Goal: Obtain resource: Download file/media

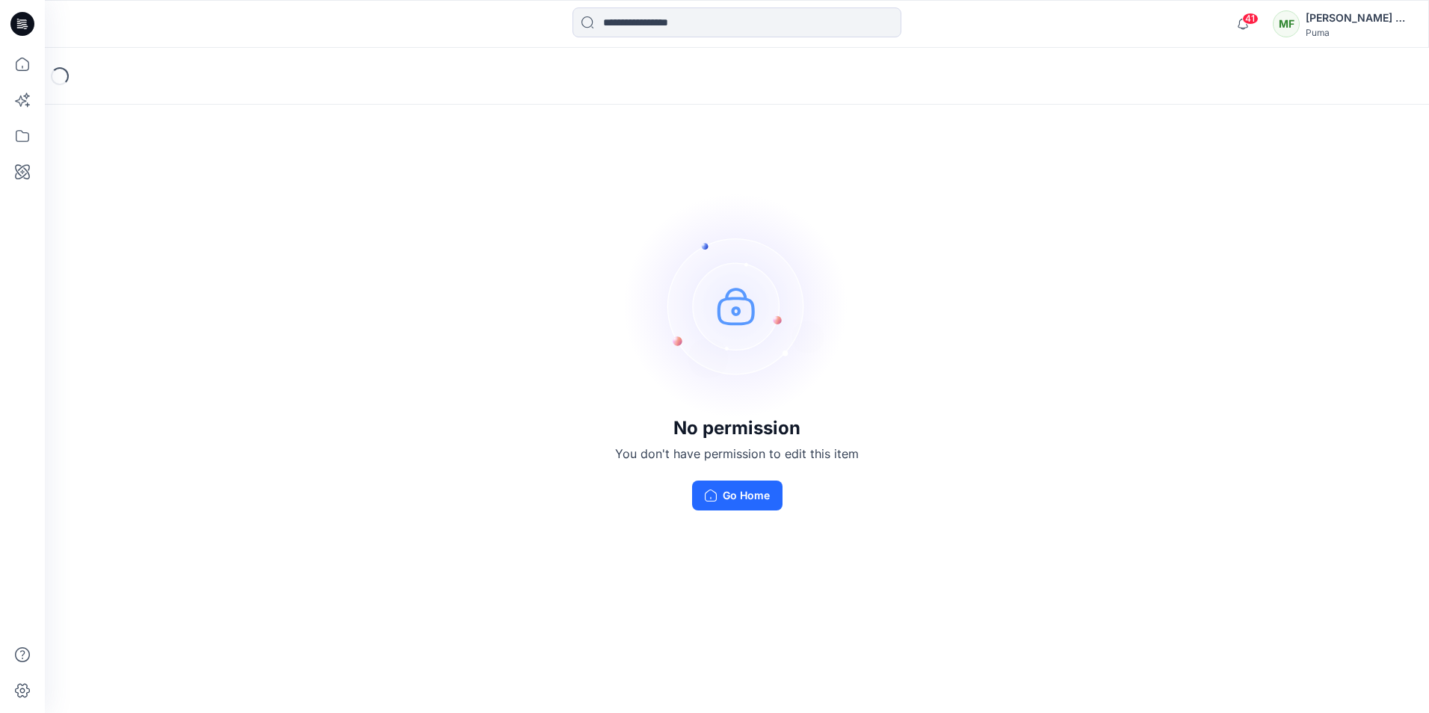
click at [1351, 28] on div "Puma" at bounding box center [1358, 32] width 105 height 11
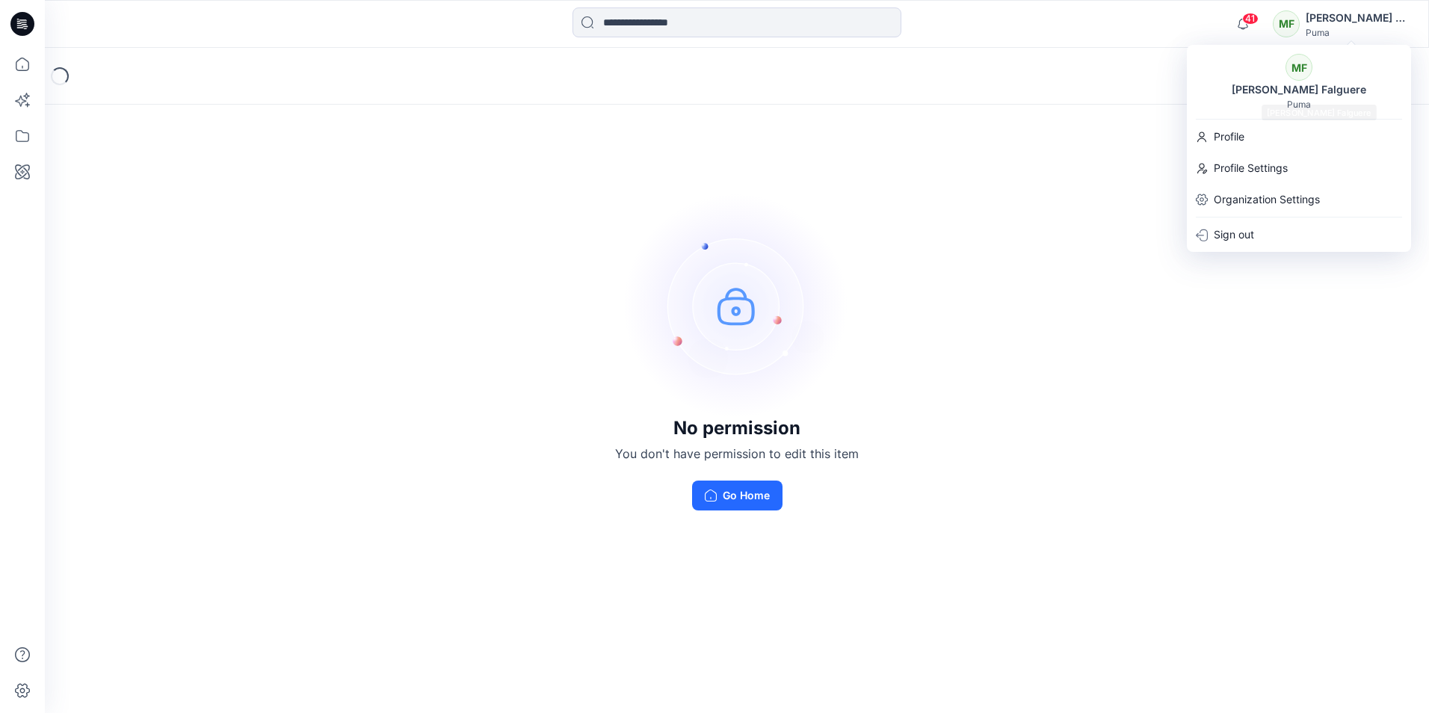
click at [1289, 78] on div "MF [PERSON_NAME] Falguere Puma" at bounding box center [1299, 82] width 224 height 56
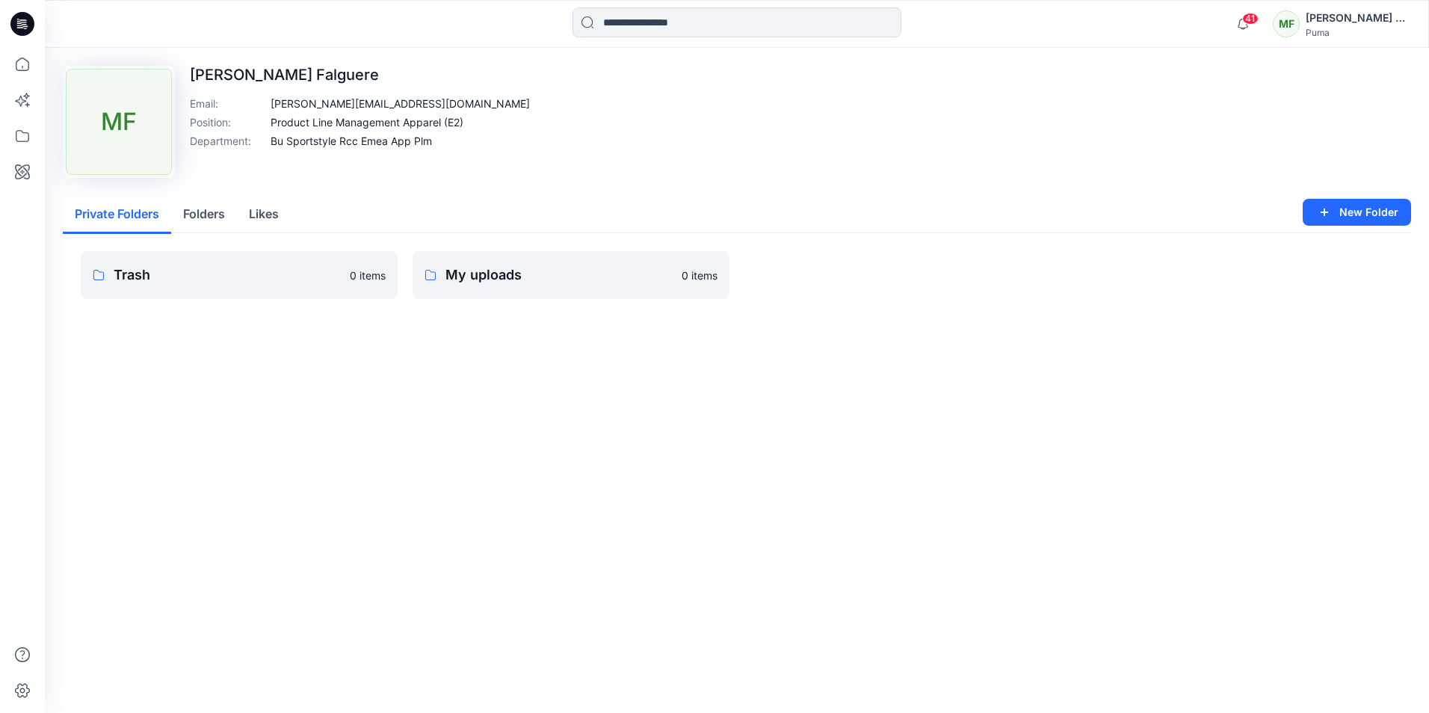
click at [14, 33] on icon at bounding box center [22, 24] width 24 height 48
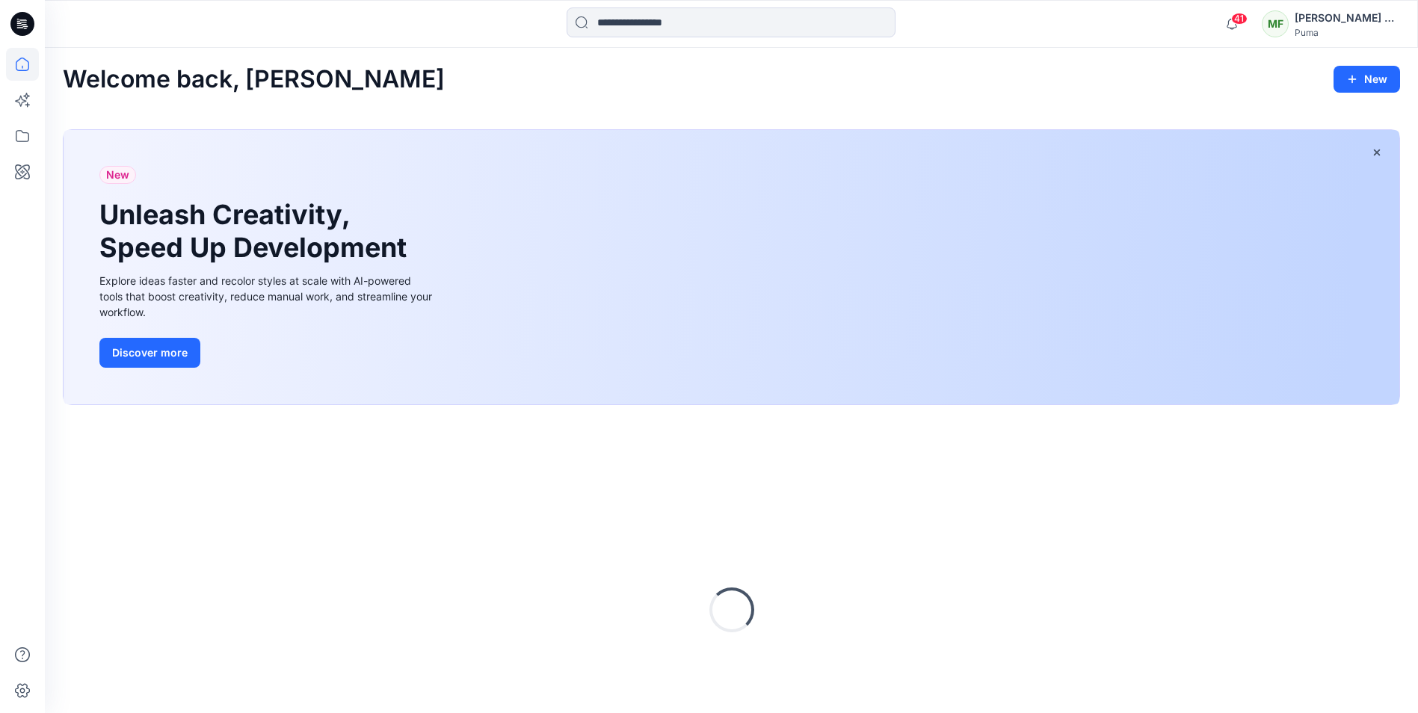
click at [46, 68] on div "Welcome back, [PERSON_NAME] New New Unleash Creativity, Speed Up Development Ex…" at bounding box center [731, 431] width 1373 height 767
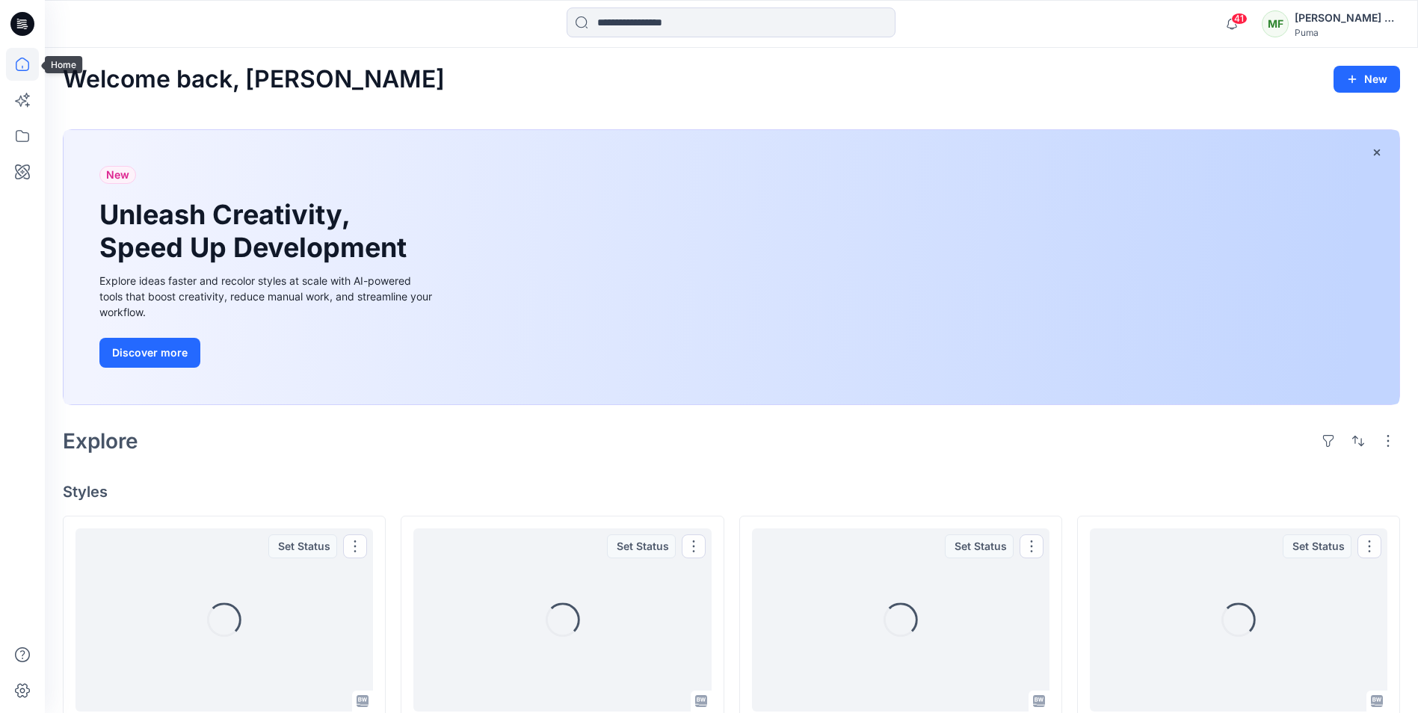
click at [24, 64] on icon at bounding box center [22, 64] width 33 height 33
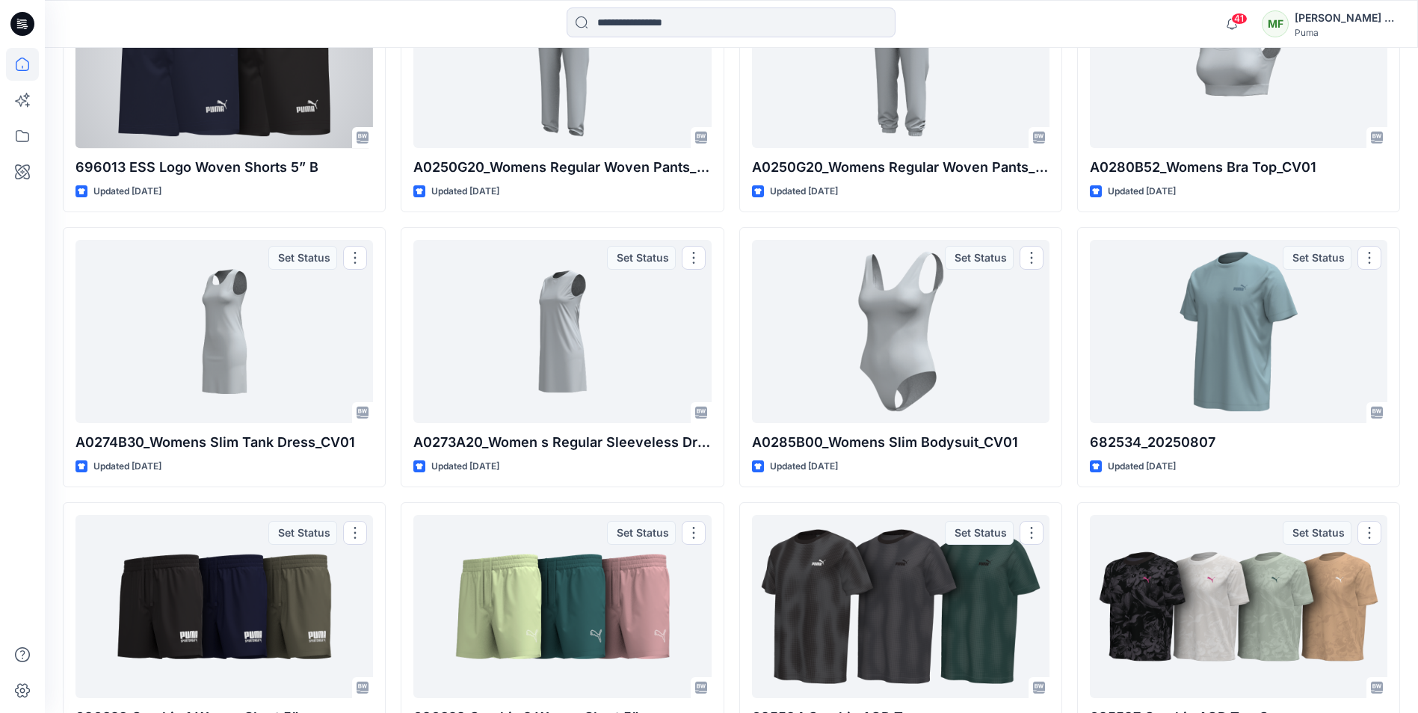
scroll to position [685, 0]
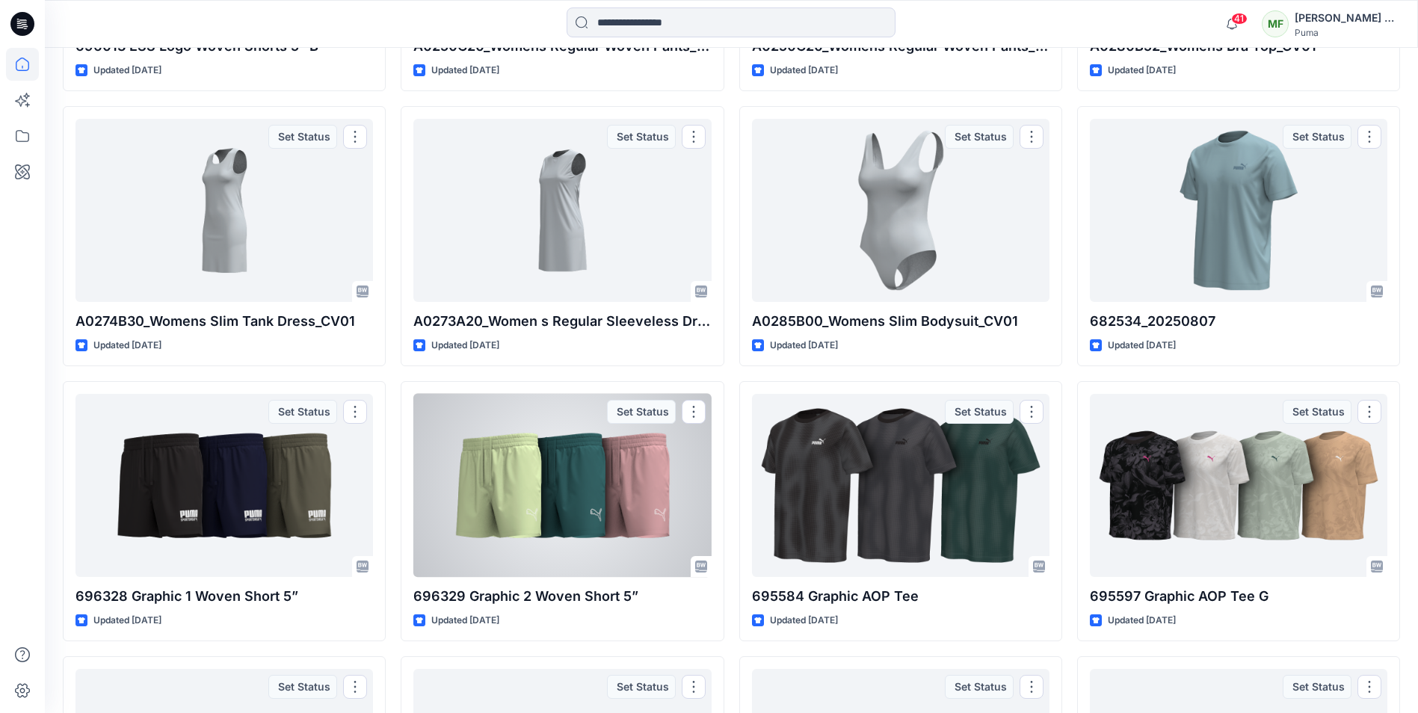
click at [616, 508] on div at bounding box center [561, 485] width 297 height 183
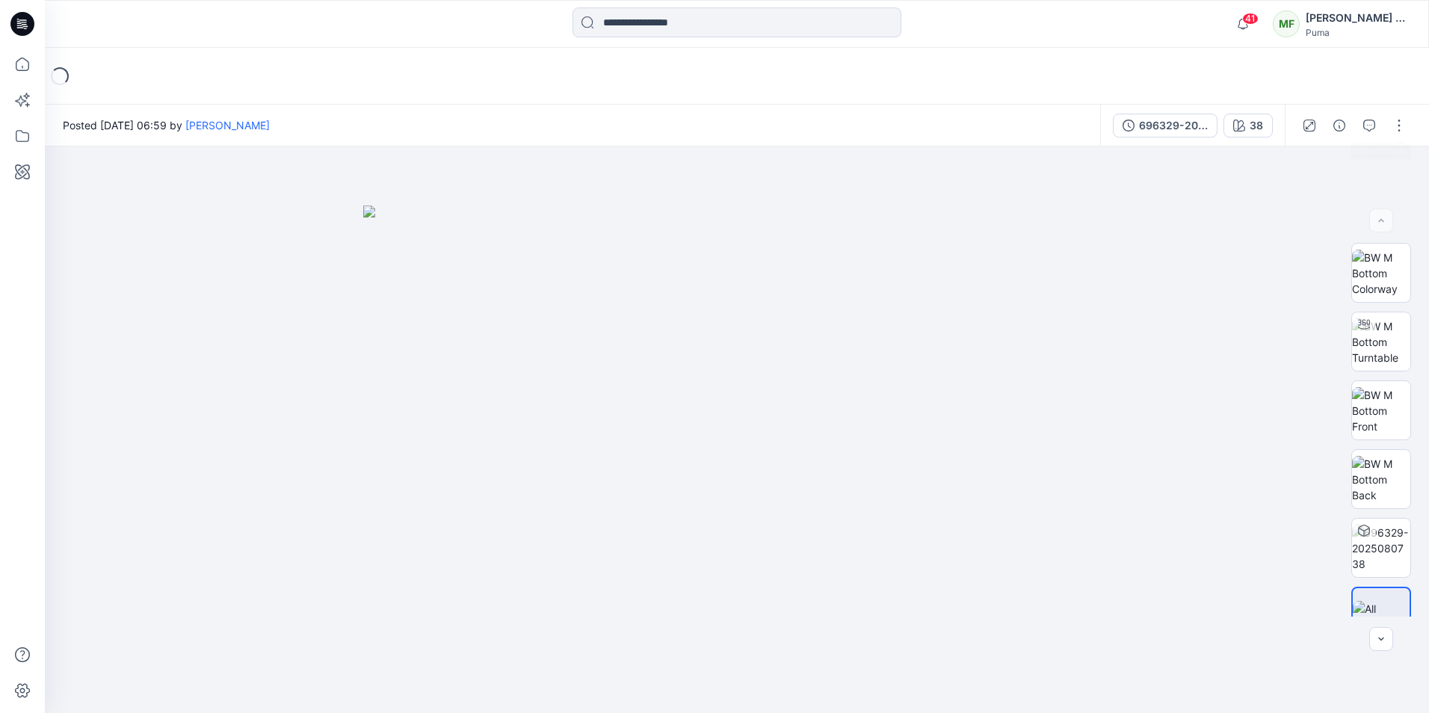
click at [1400, 125] on button "button" at bounding box center [1399, 126] width 24 height 24
click at [1318, 277] on p "View" at bounding box center [1305, 278] width 23 height 16
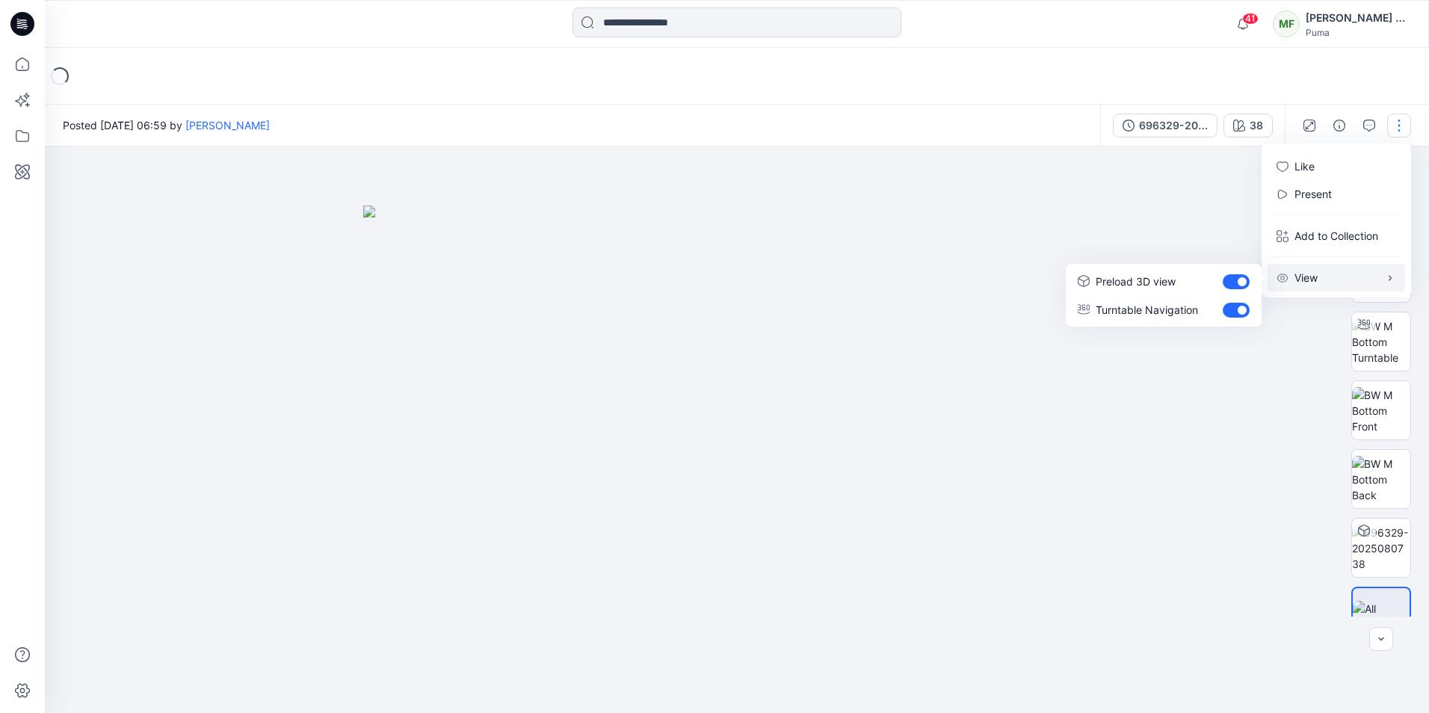
click at [707, 258] on img at bounding box center [736, 459] width 747 height 507
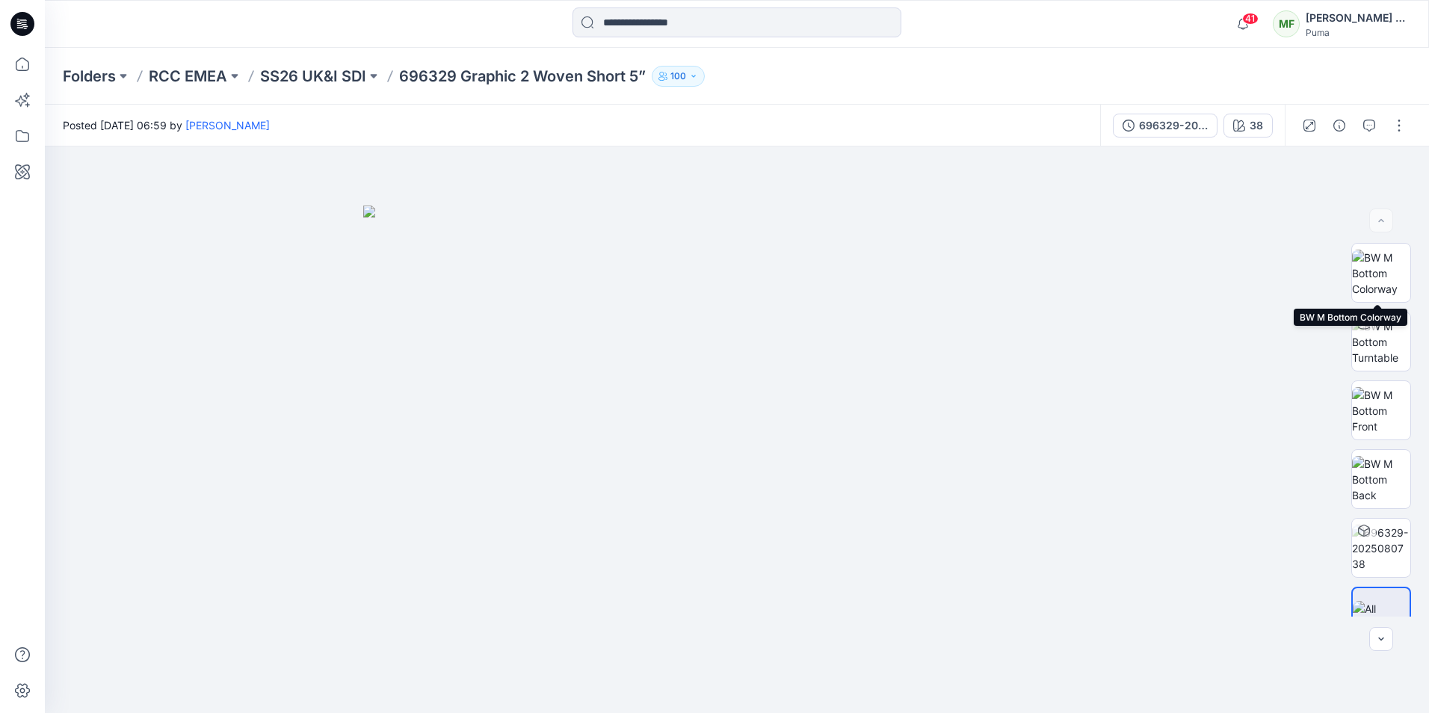
click at [1364, 282] on img at bounding box center [1381, 273] width 58 height 47
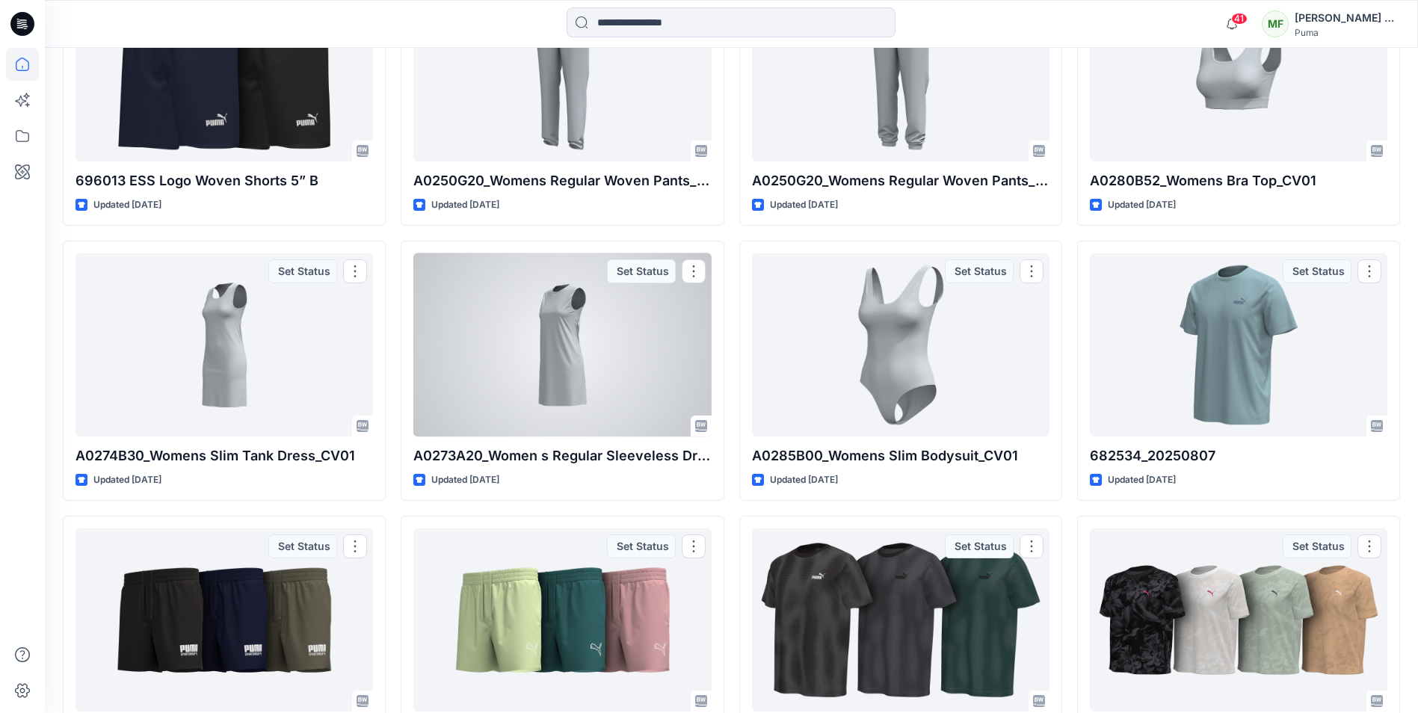
scroll to position [685, 0]
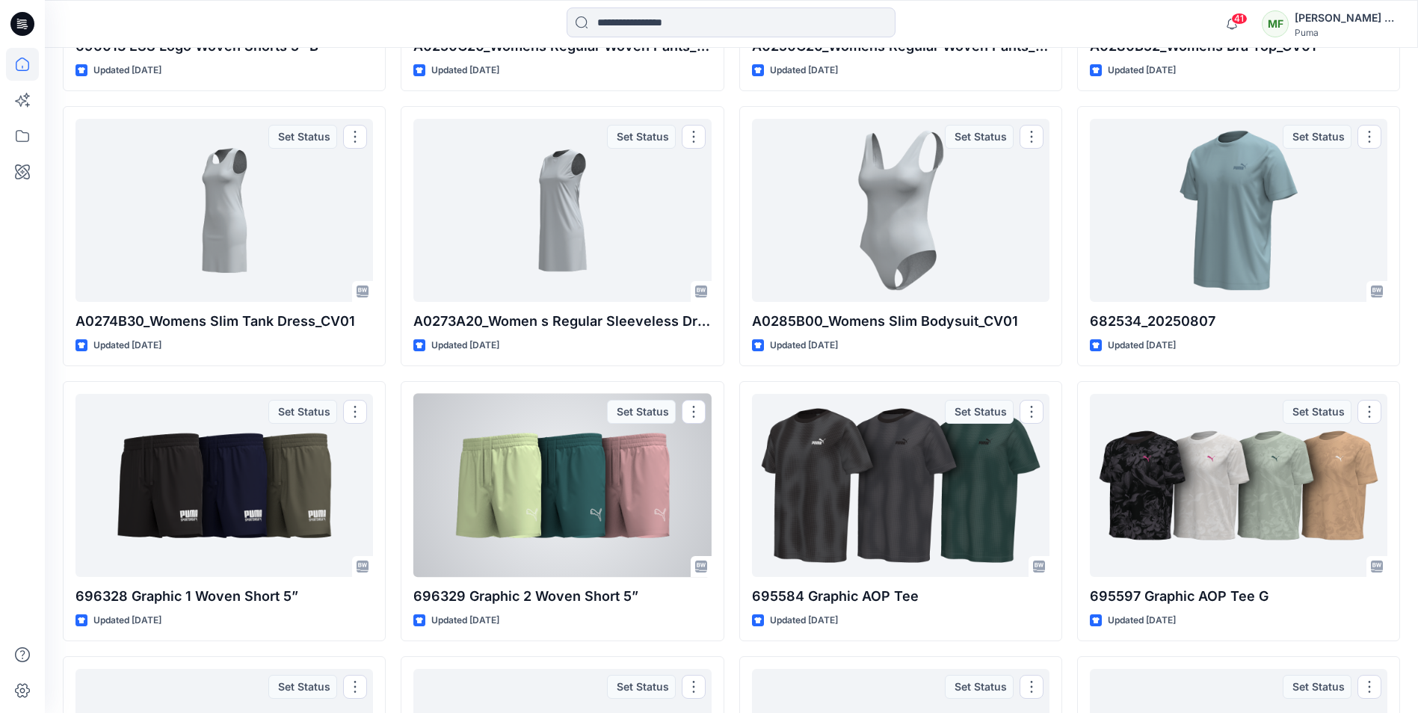
click at [518, 454] on div at bounding box center [561, 485] width 297 height 183
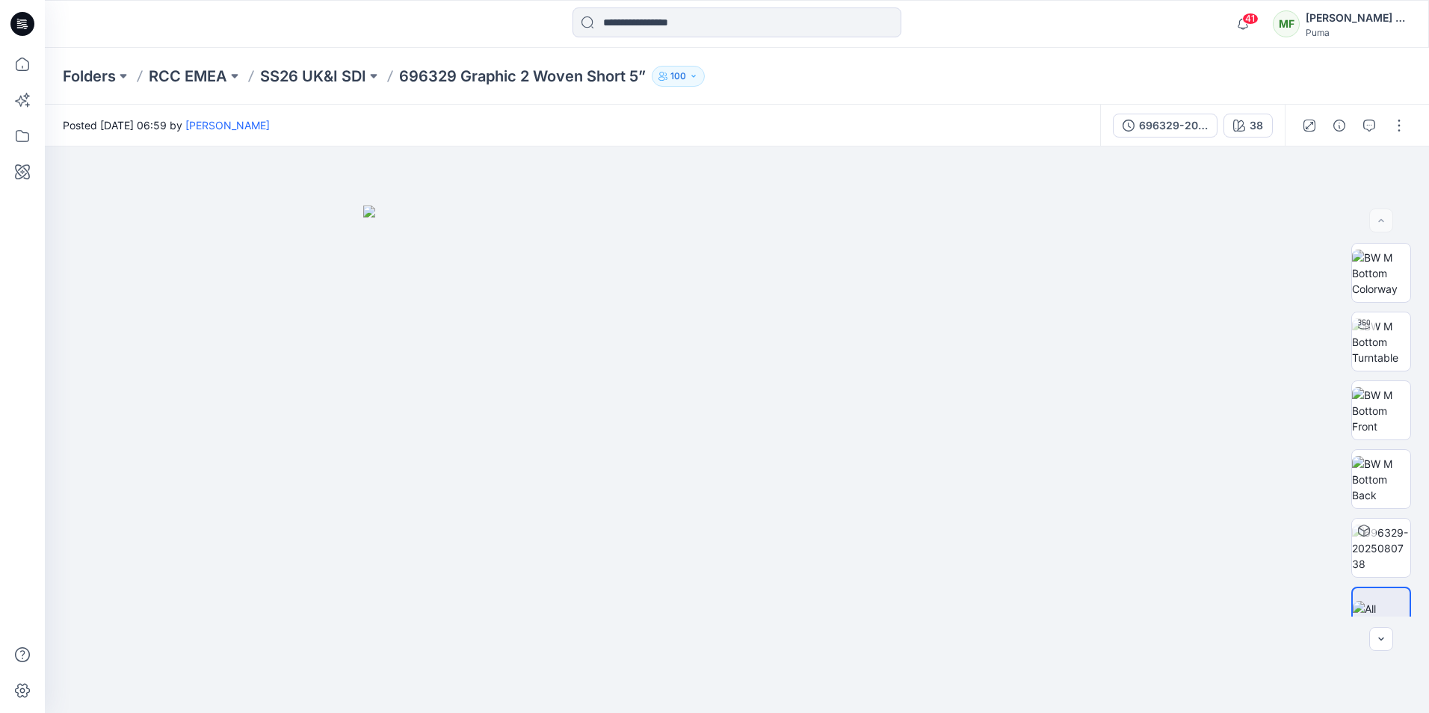
click at [1398, 123] on button "button" at bounding box center [1399, 126] width 24 height 24
click at [1114, 301] on div at bounding box center [737, 429] width 1384 height 566
click at [1395, 128] on button "button" at bounding box center [1399, 126] width 24 height 24
click at [1299, 275] on p "View" at bounding box center [1305, 278] width 23 height 16
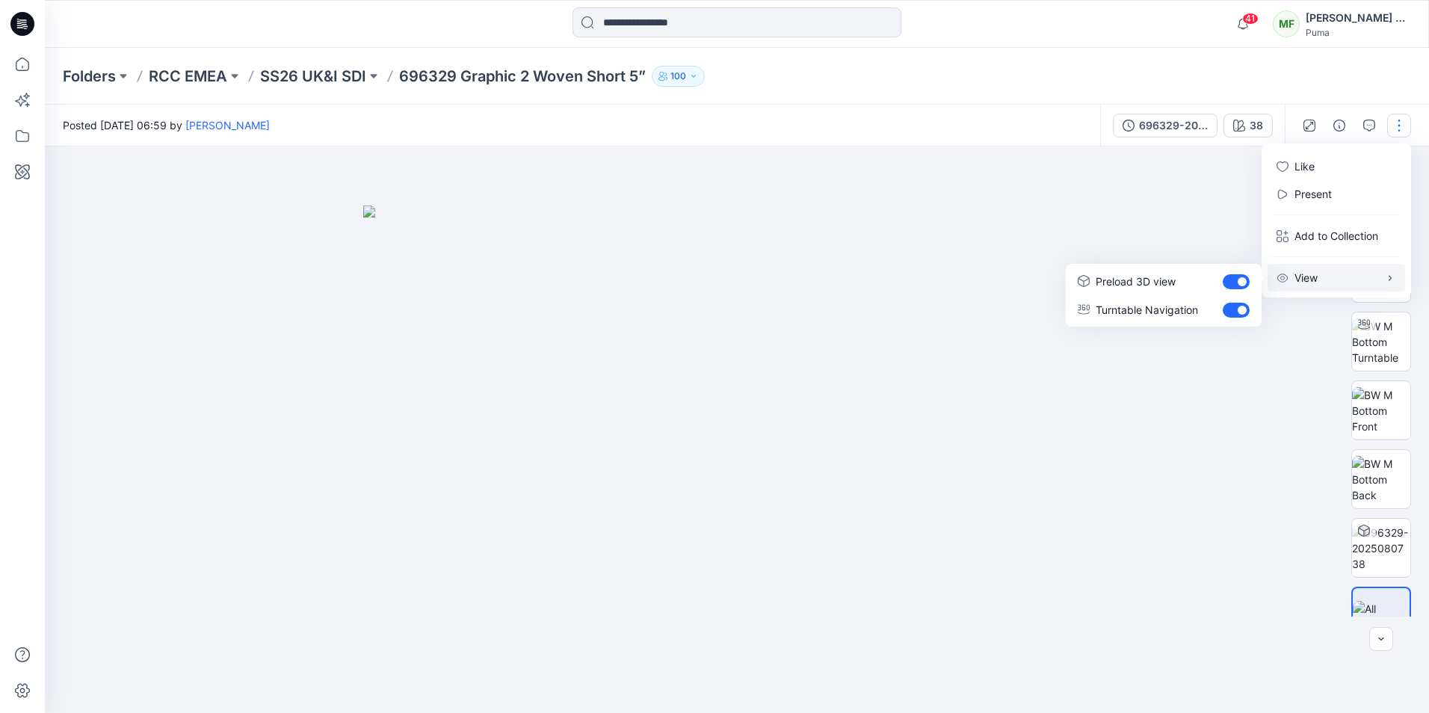
click at [1072, 178] on div at bounding box center [737, 429] width 1384 height 566
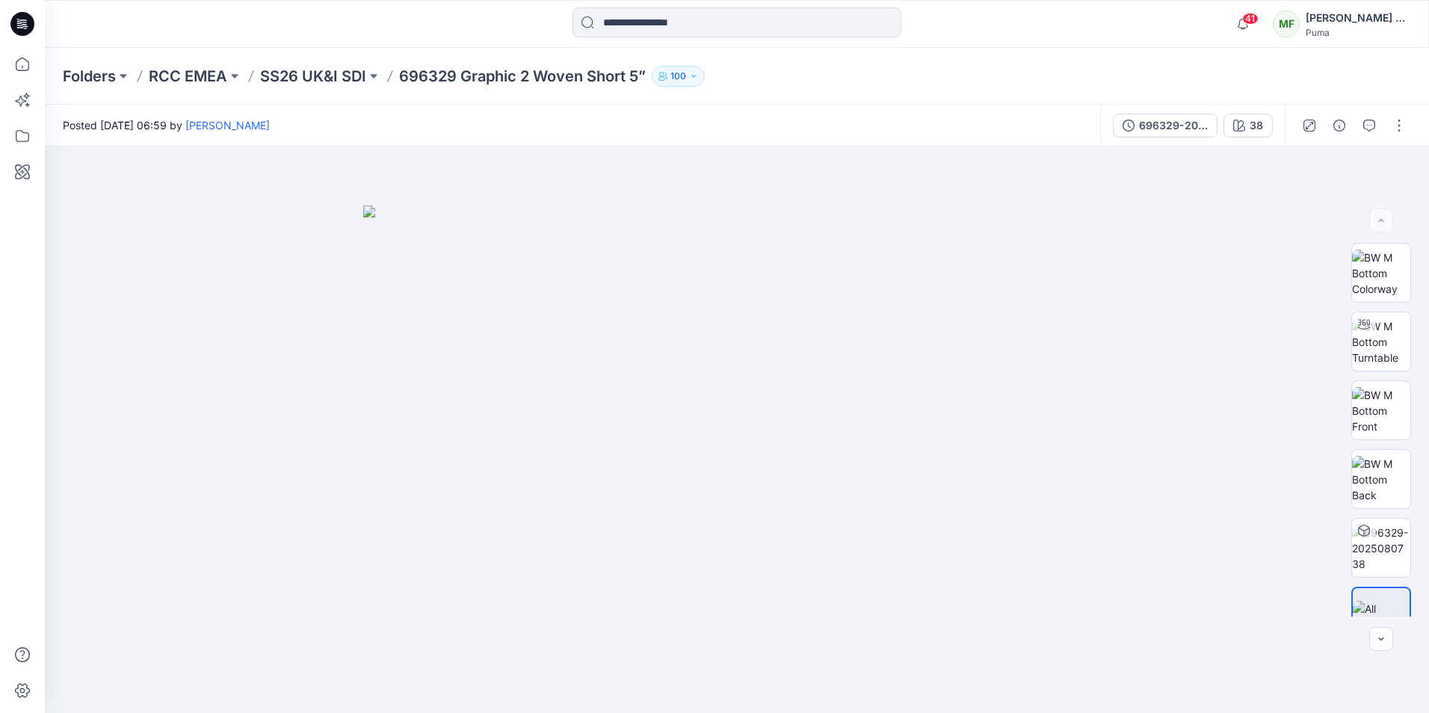
click at [1394, 117] on button "button" at bounding box center [1399, 126] width 24 height 24
click at [1301, 238] on p "Add to Collection" at bounding box center [1336, 236] width 84 height 16
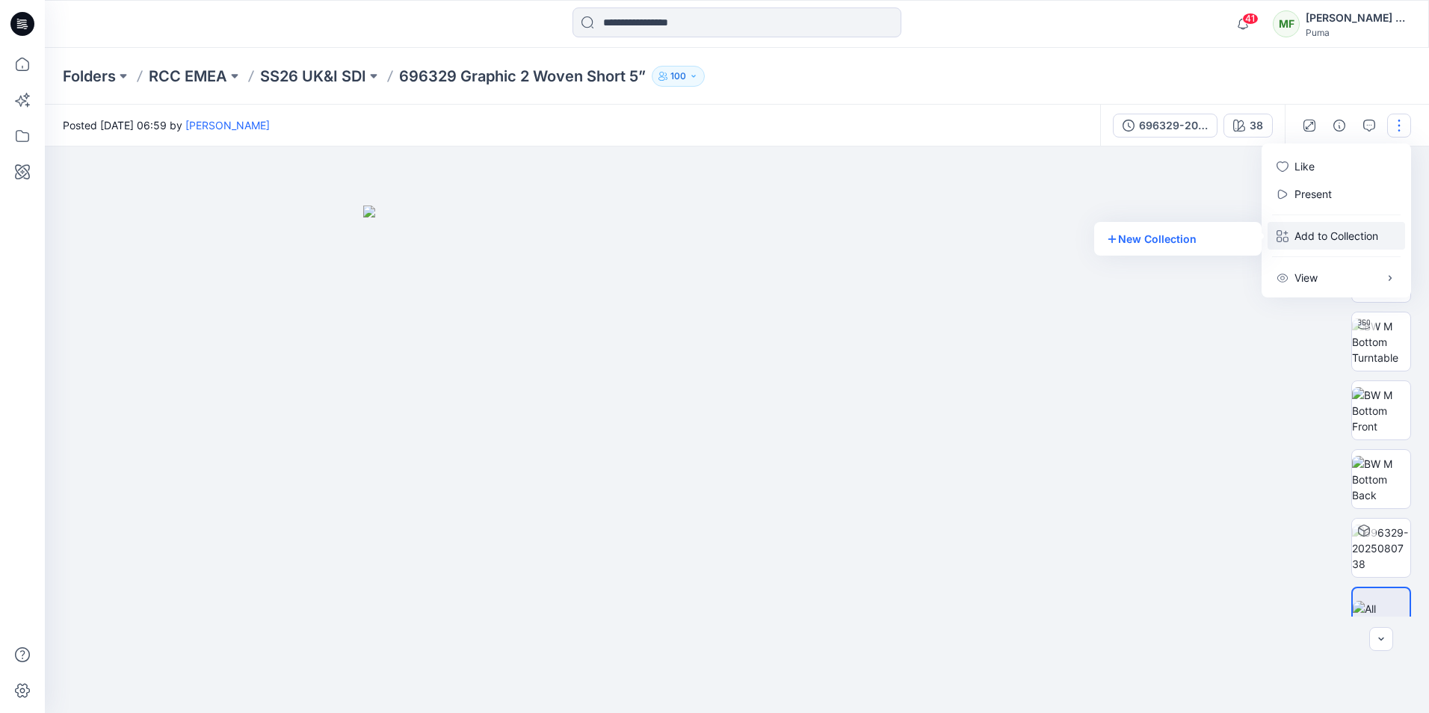
click at [1238, 310] on div at bounding box center [737, 429] width 1384 height 566
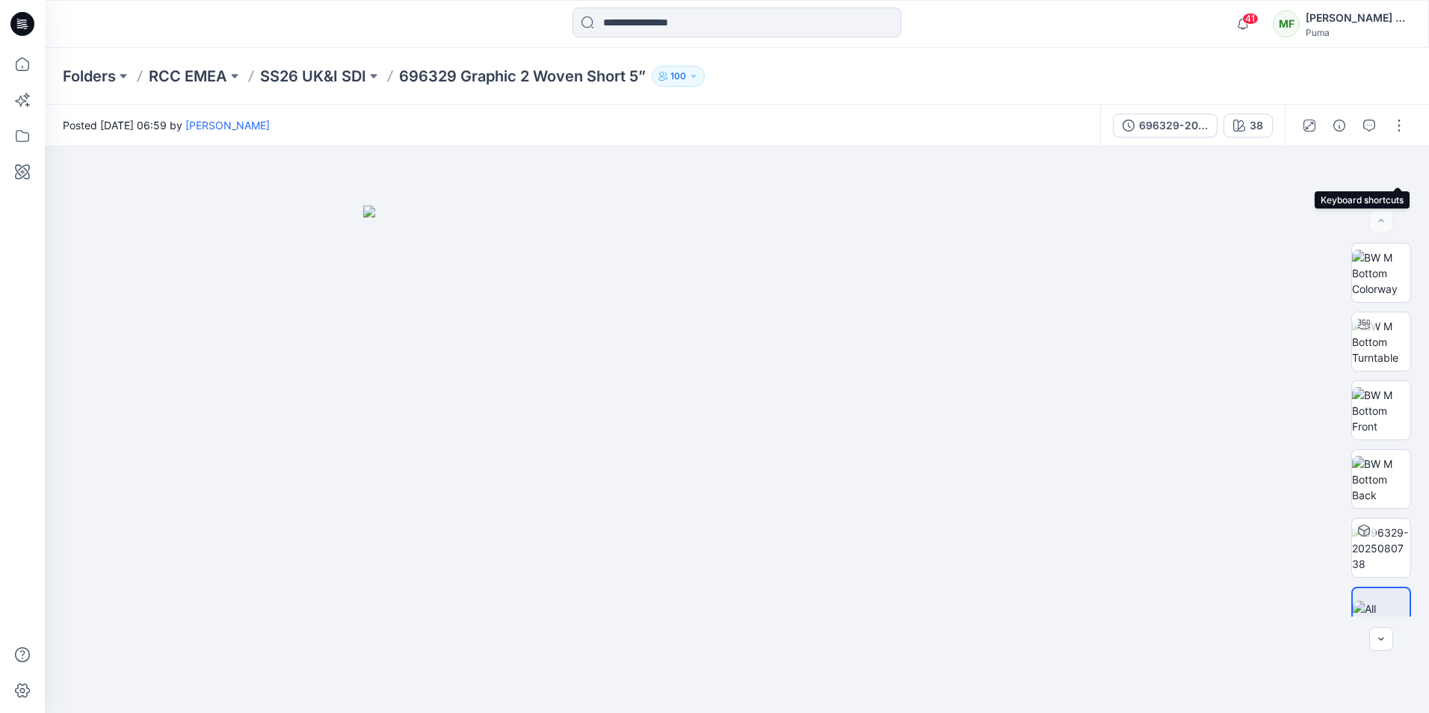
click at [0, 0] on button "button" at bounding box center [0, 0] width 0 height 0
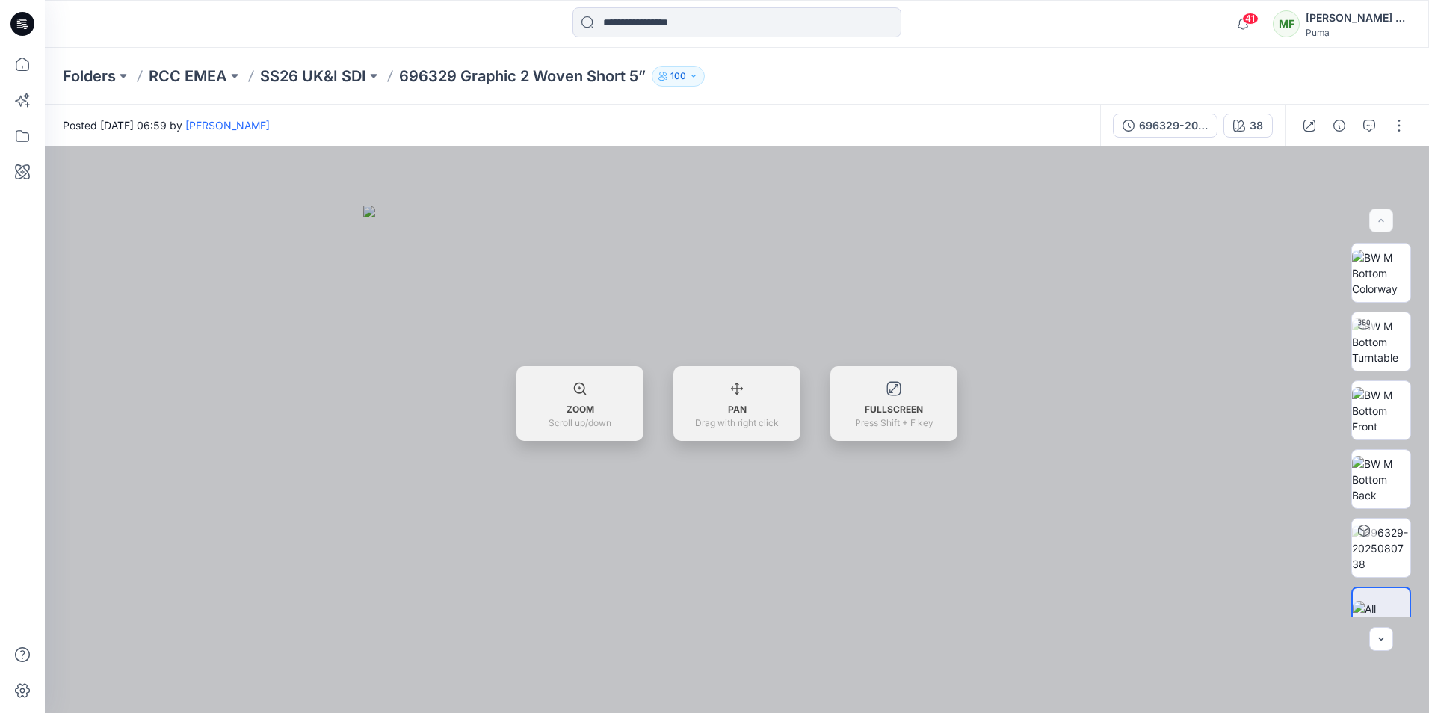
click at [1393, 169] on div at bounding box center [737, 429] width 1384 height 566
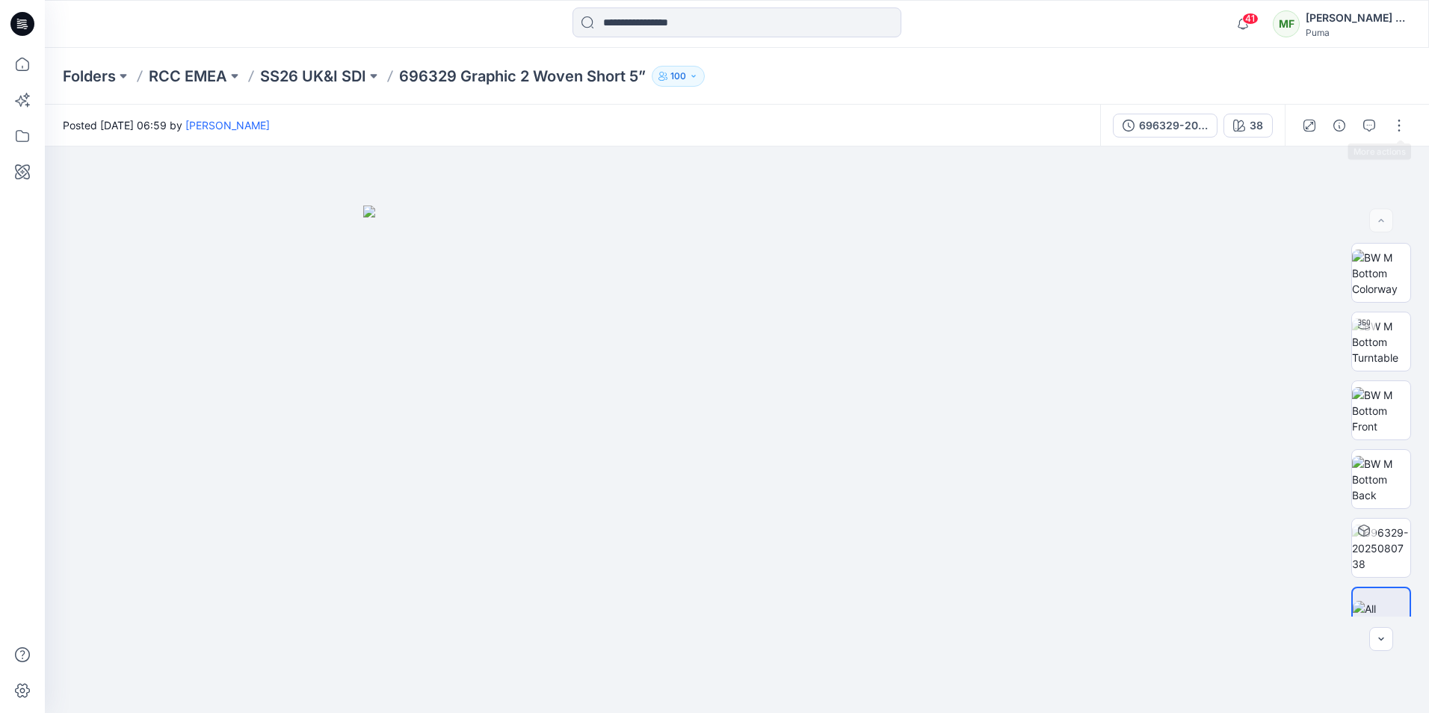
click at [1395, 129] on button "button" at bounding box center [1399, 126] width 24 height 24
click at [1199, 309] on div at bounding box center [737, 429] width 1384 height 566
click at [999, 326] on img at bounding box center [736, 459] width 747 height 507
click at [1315, 136] on button "button" at bounding box center [1309, 126] width 24 height 24
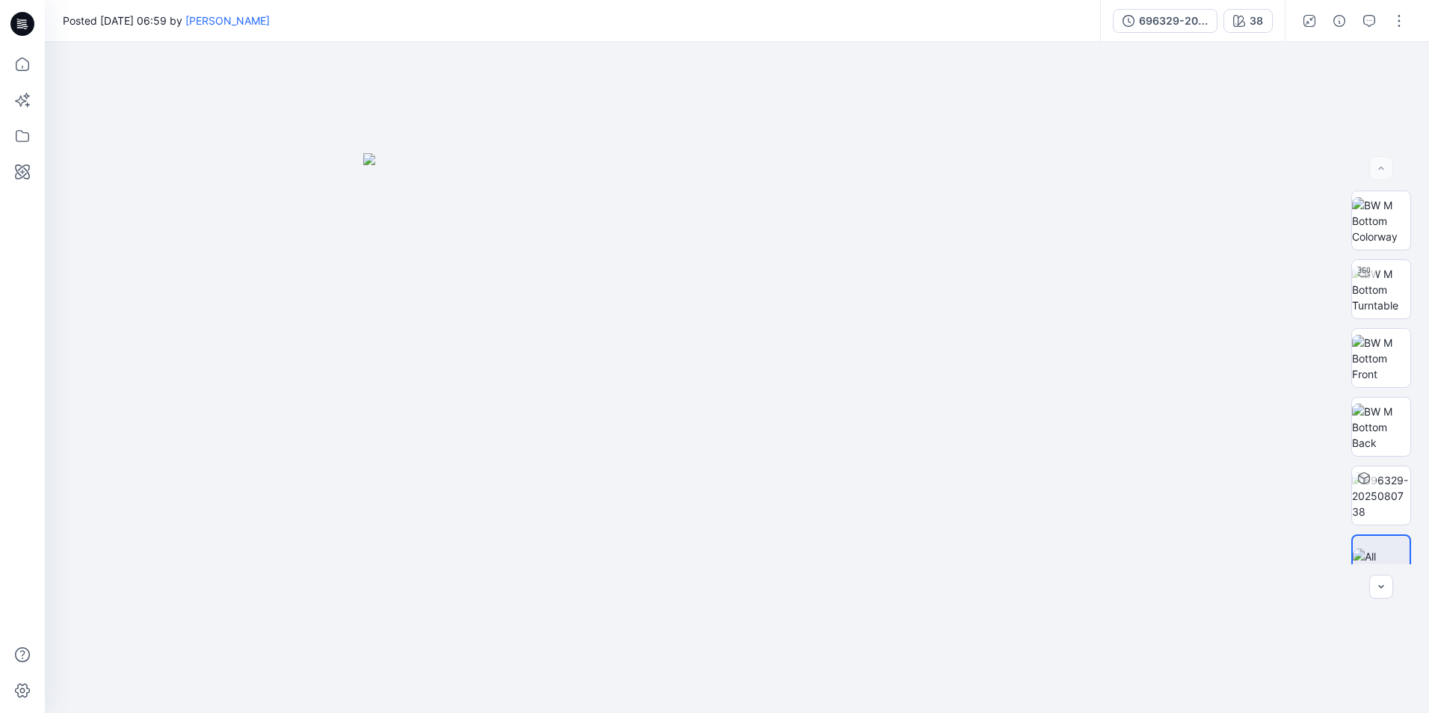
click at [1398, 28] on button "button" at bounding box center [1399, 21] width 24 height 24
drag, startPoint x: 1026, startPoint y: 264, endPoint x: 1037, endPoint y: 268, distance: 11.4
click at [1026, 264] on img at bounding box center [736, 433] width 747 height 560
click at [1186, 22] on div "696329-20250807" at bounding box center [1173, 21] width 69 height 16
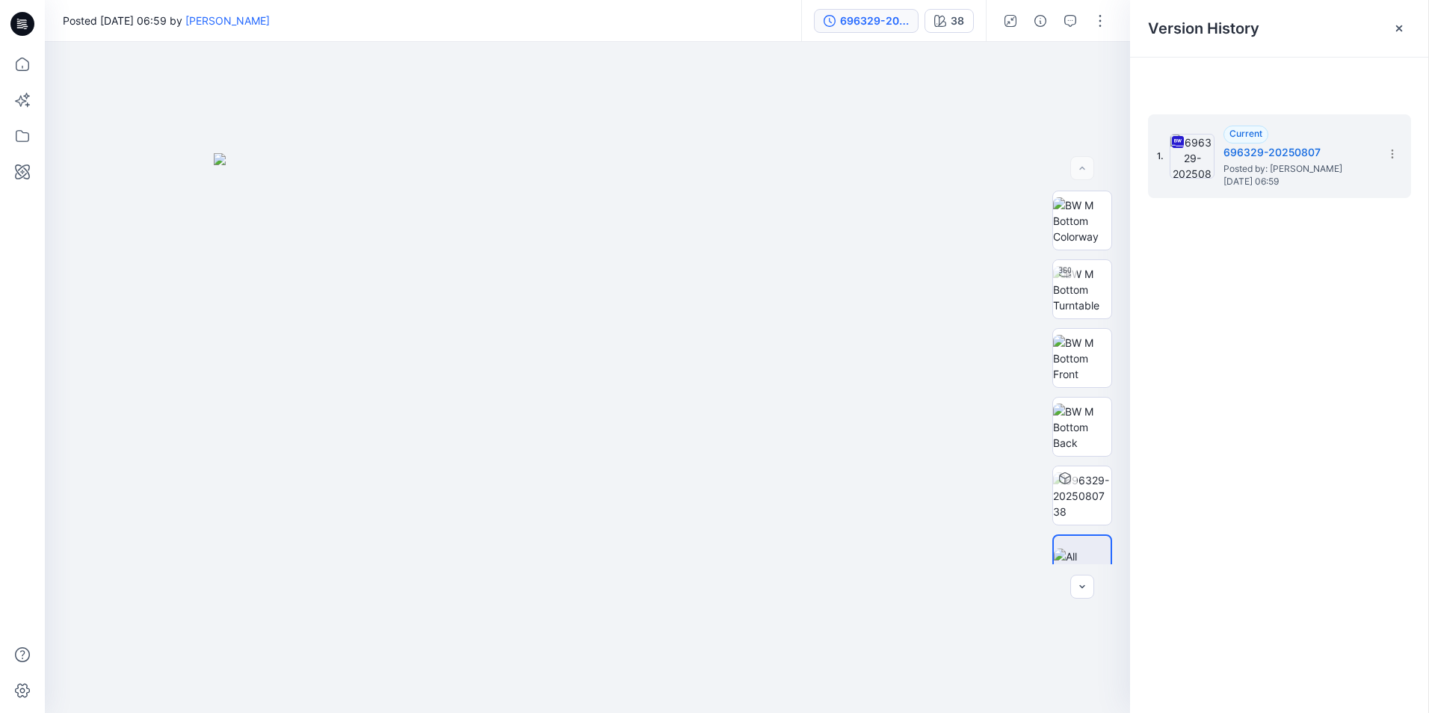
click at [1398, 149] on icon at bounding box center [1392, 154] width 12 height 12
click at [1371, 132] on span "Download Source BW File" at bounding box center [1316, 135] width 125 height 18
click at [1397, 161] on section at bounding box center [1392, 153] width 24 height 24
click at [1241, 375] on div "1. Current 696329-20250807 Posted by: [PERSON_NAME] [DATE] 06:59" at bounding box center [1279, 416] width 299 height 636
click at [1074, 221] on img at bounding box center [1082, 220] width 58 height 47
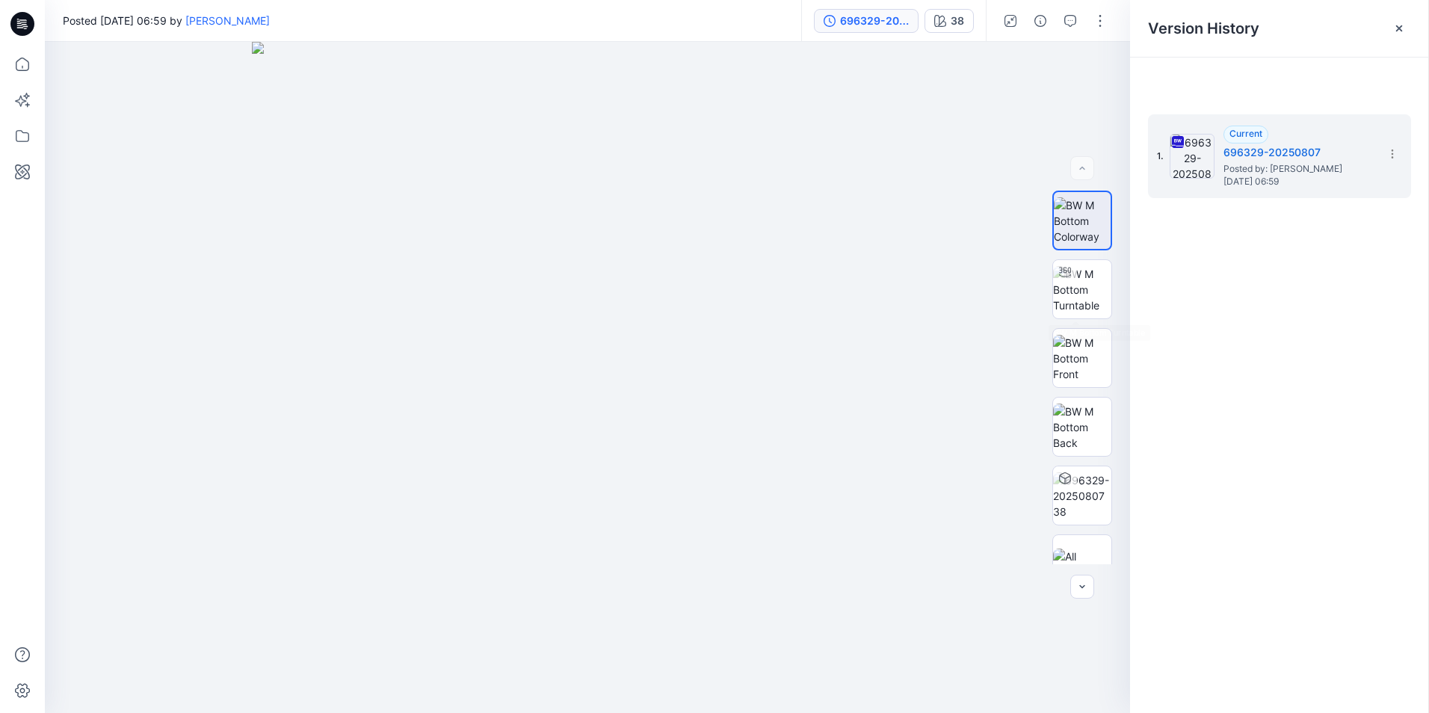
click at [1081, 276] on img at bounding box center [1082, 289] width 58 height 47
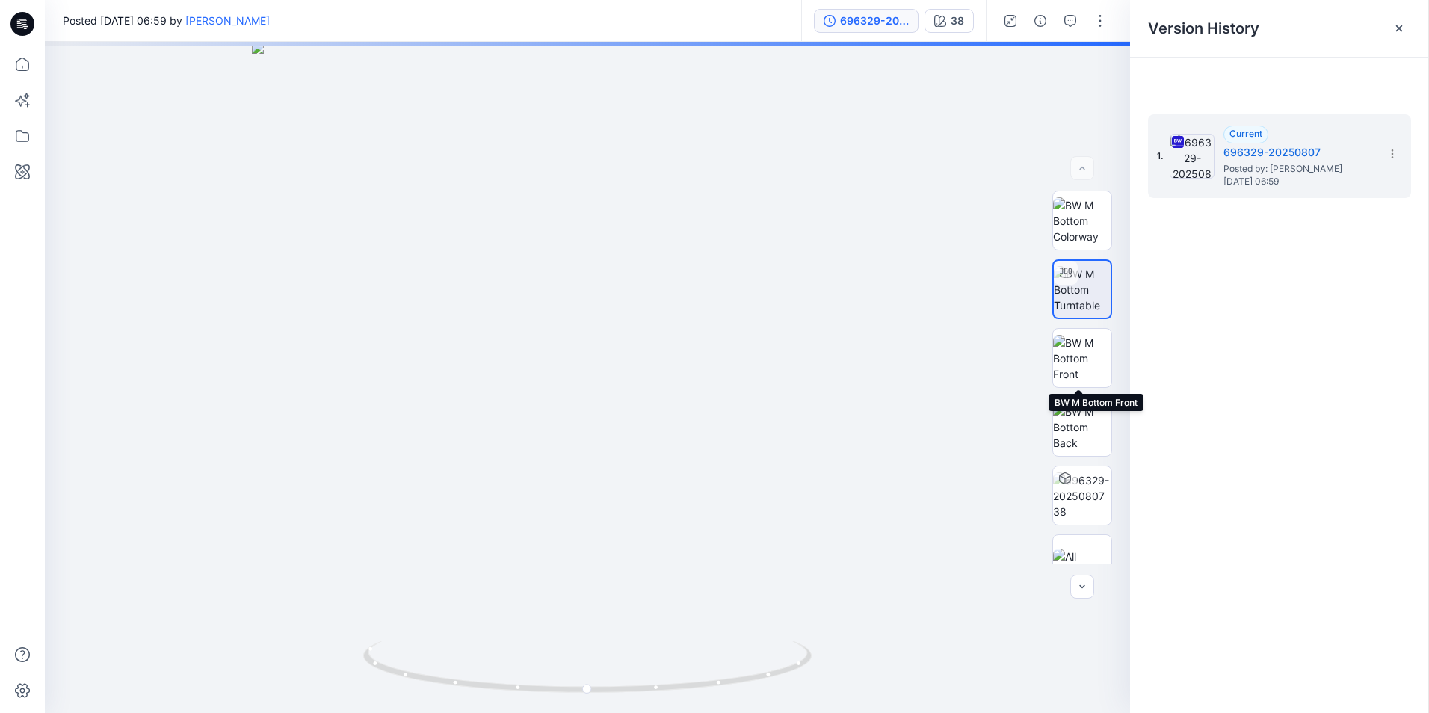
click at [1078, 353] on img at bounding box center [1082, 358] width 58 height 47
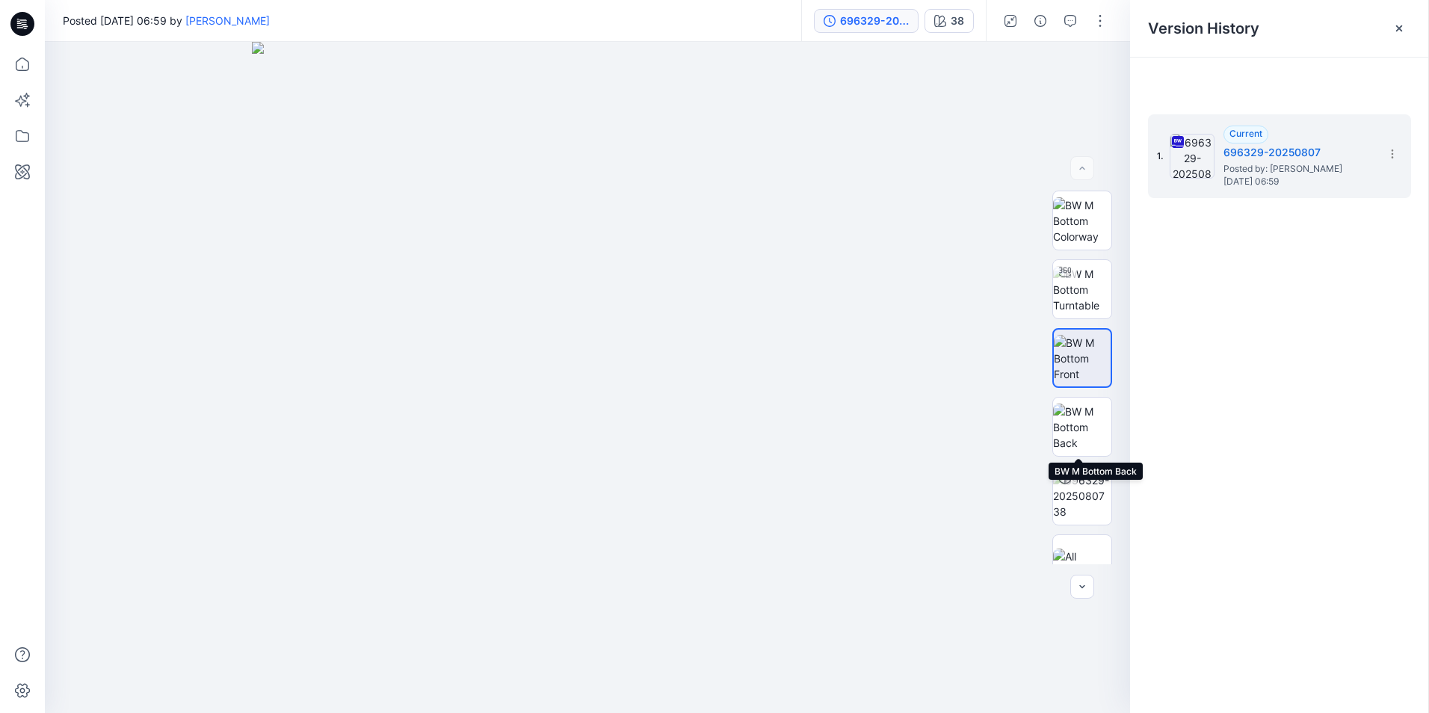
click at [1060, 427] on img at bounding box center [1082, 427] width 58 height 47
click at [1078, 206] on img at bounding box center [1082, 220] width 58 height 47
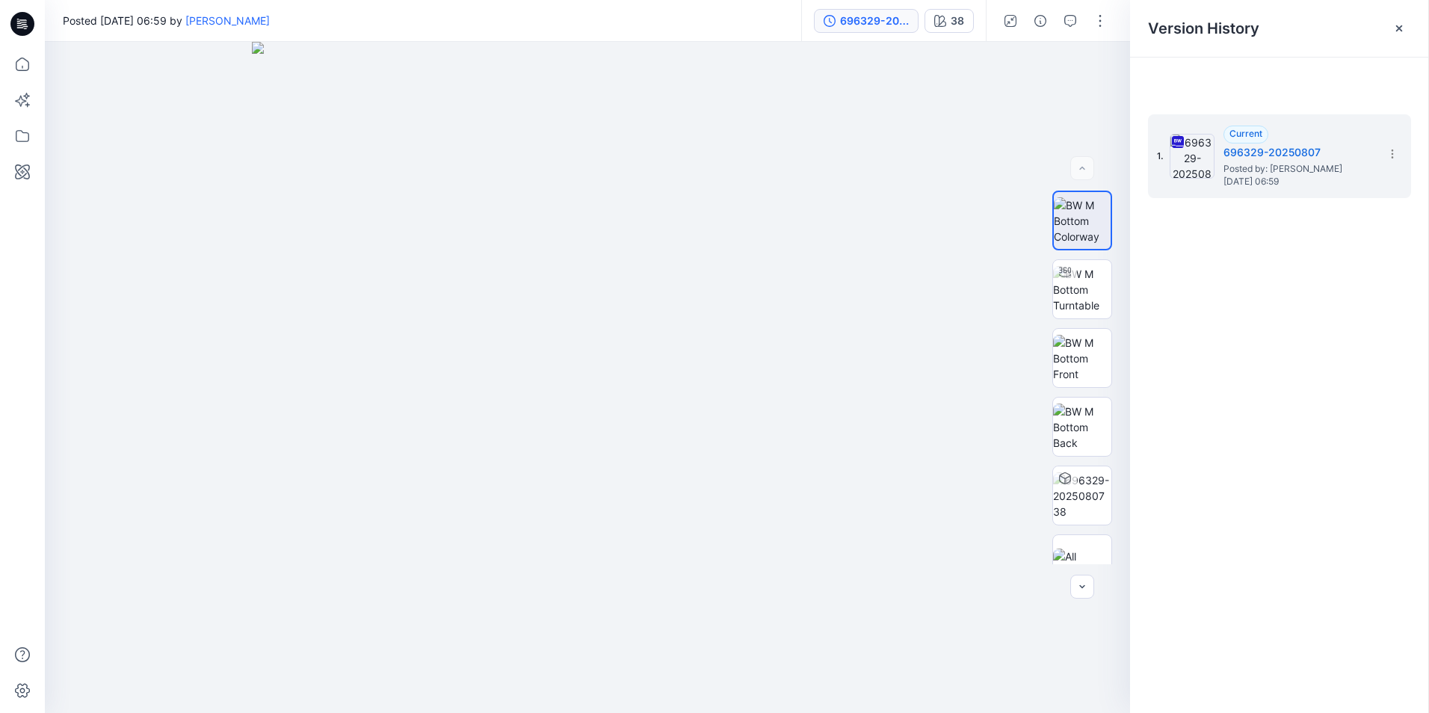
click at [1408, 143] on div "1. Current 696329-20250807 Posted by: [PERSON_NAME] [DATE] 06:59" at bounding box center [1279, 156] width 263 height 84
click at [716, 281] on img at bounding box center [587, 377] width 671 height 671
click at [889, 19] on div "696329-20250807" at bounding box center [874, 21] width 69 height 16
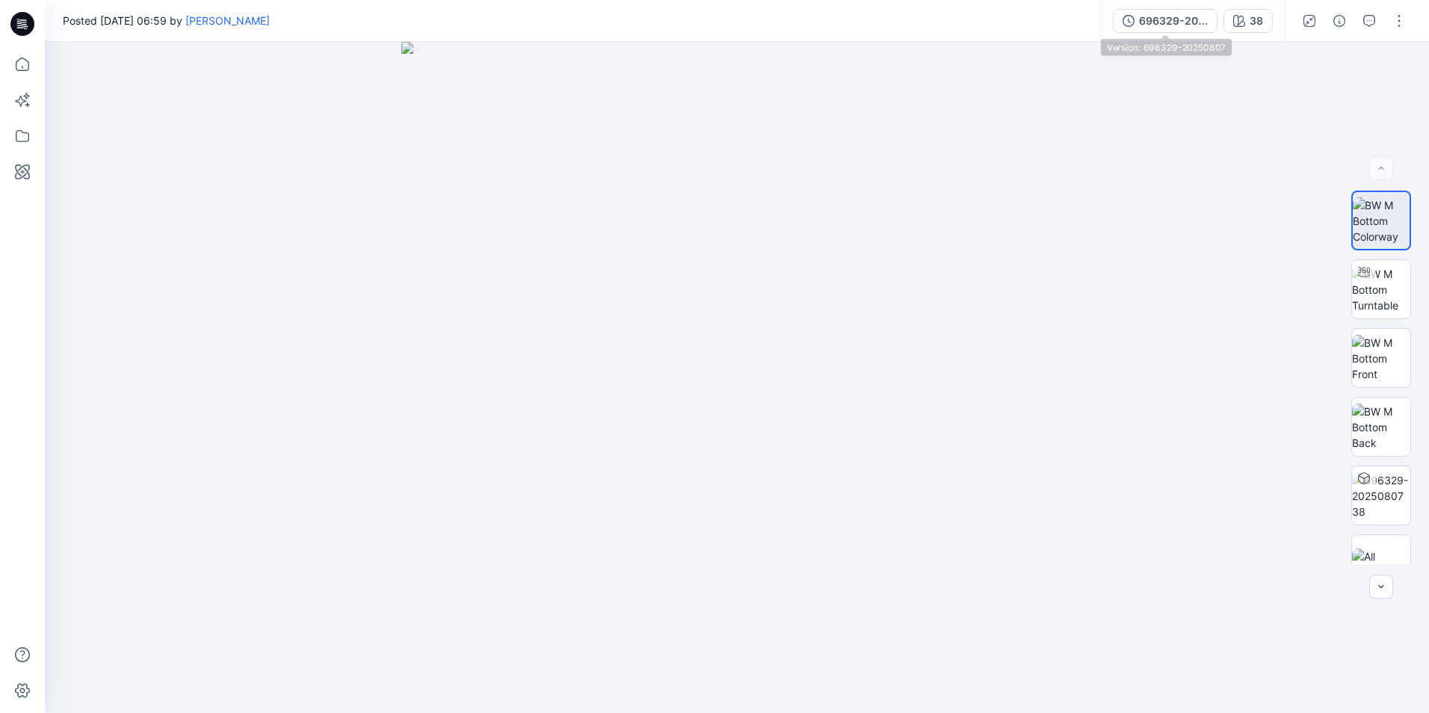
click at [1159, 19] on div "696329-20250807" at bounding box center [1173, 21] width 69 height 16
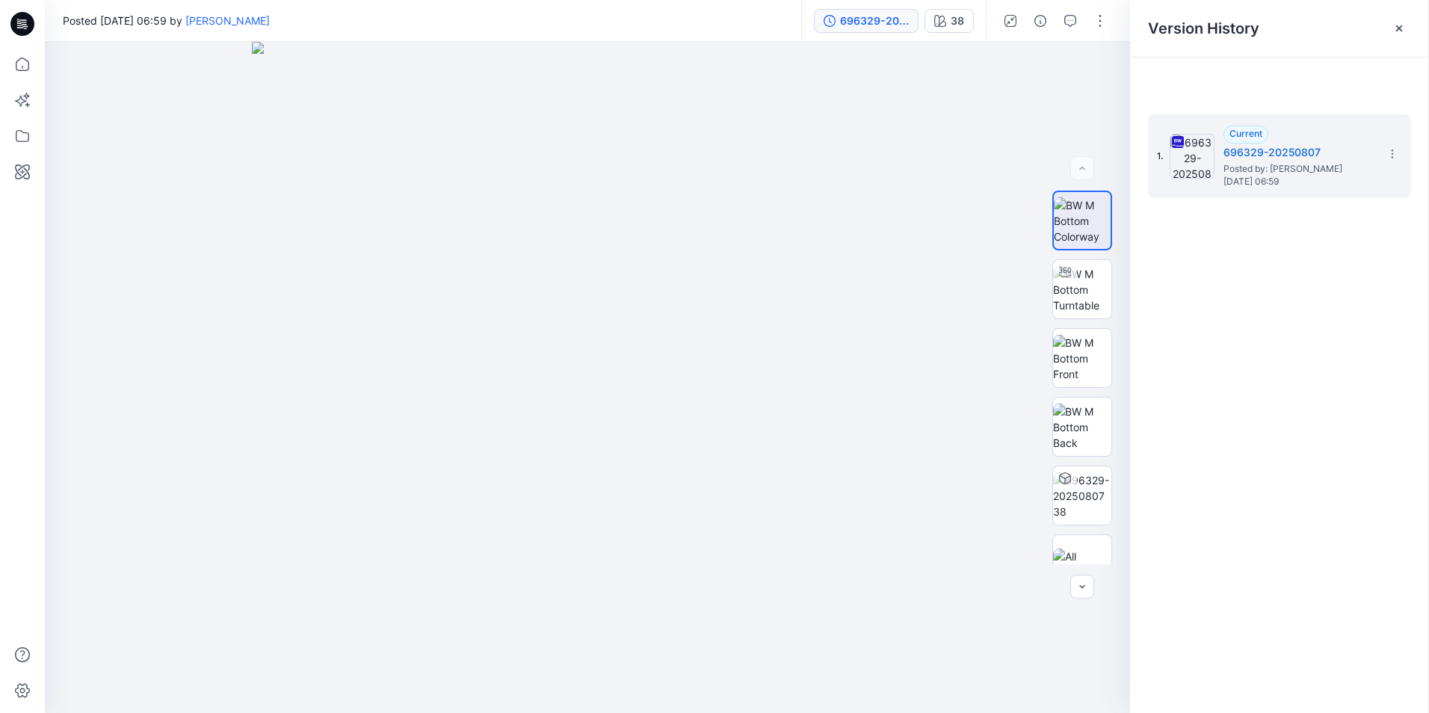
click at [1244, 129] on span "Current" at bounding box center [1245, 133] width 33 height 11
click at [1400, 28] on icon at bounding box center [1399, 28] width 6 height 6
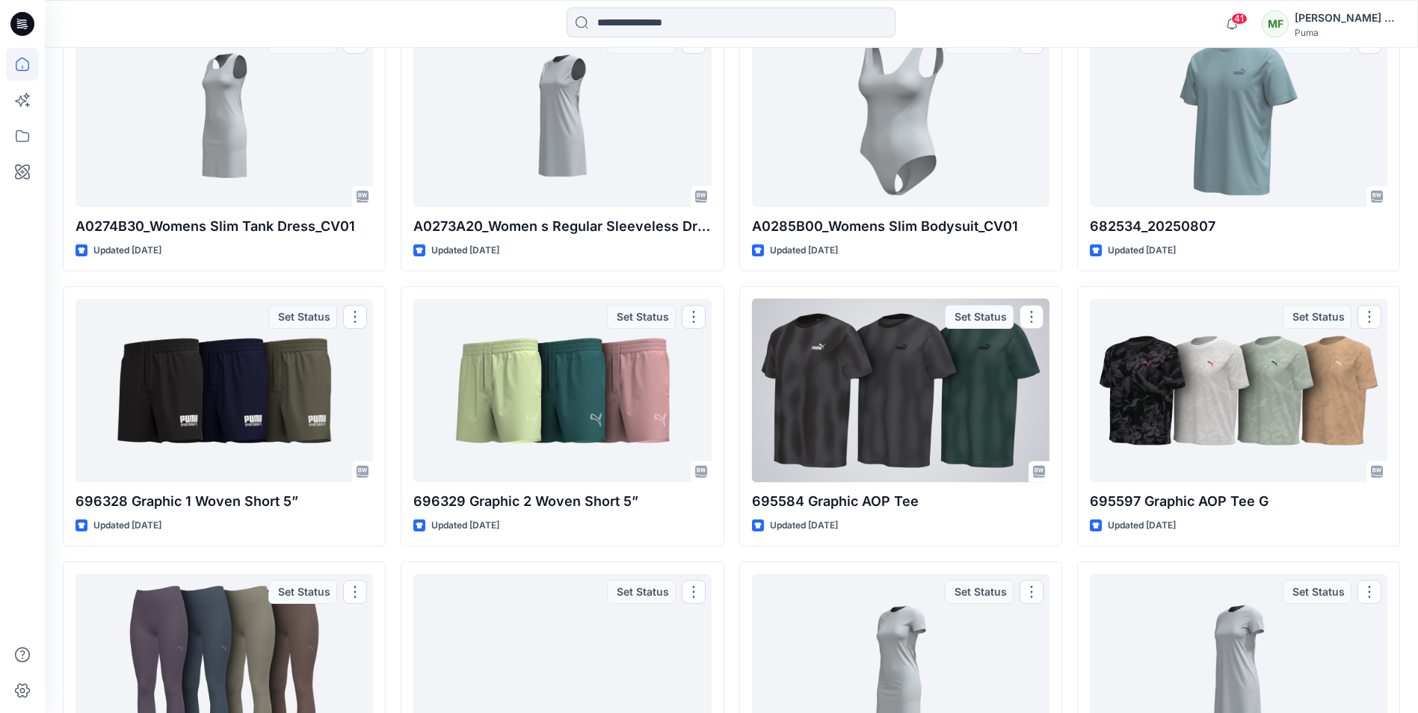
scroll to position [909, 0]
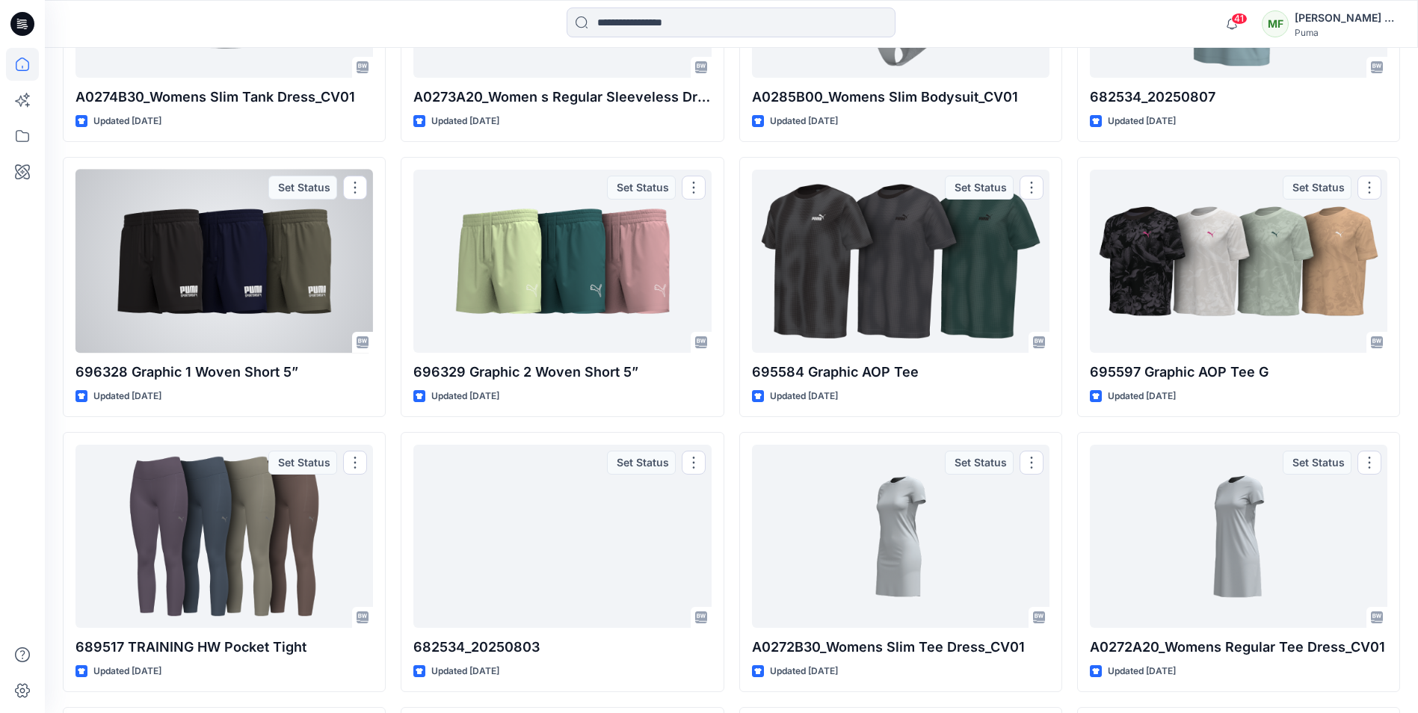
click at [303, 278] on div at bounding box center [223, 261] width 297 height 183
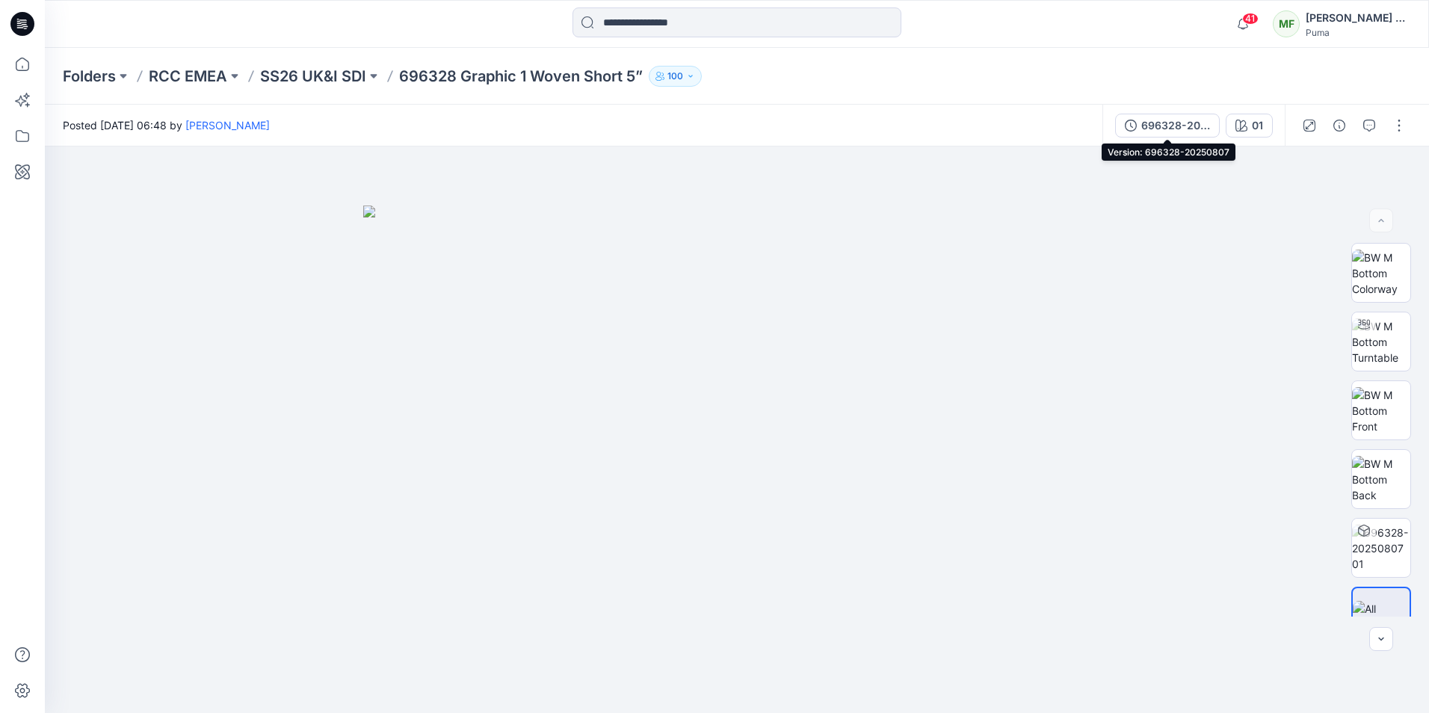
click at [1173, 135] on button "696328-20250807" at bounding box center [1167, 126] width 105 height 24
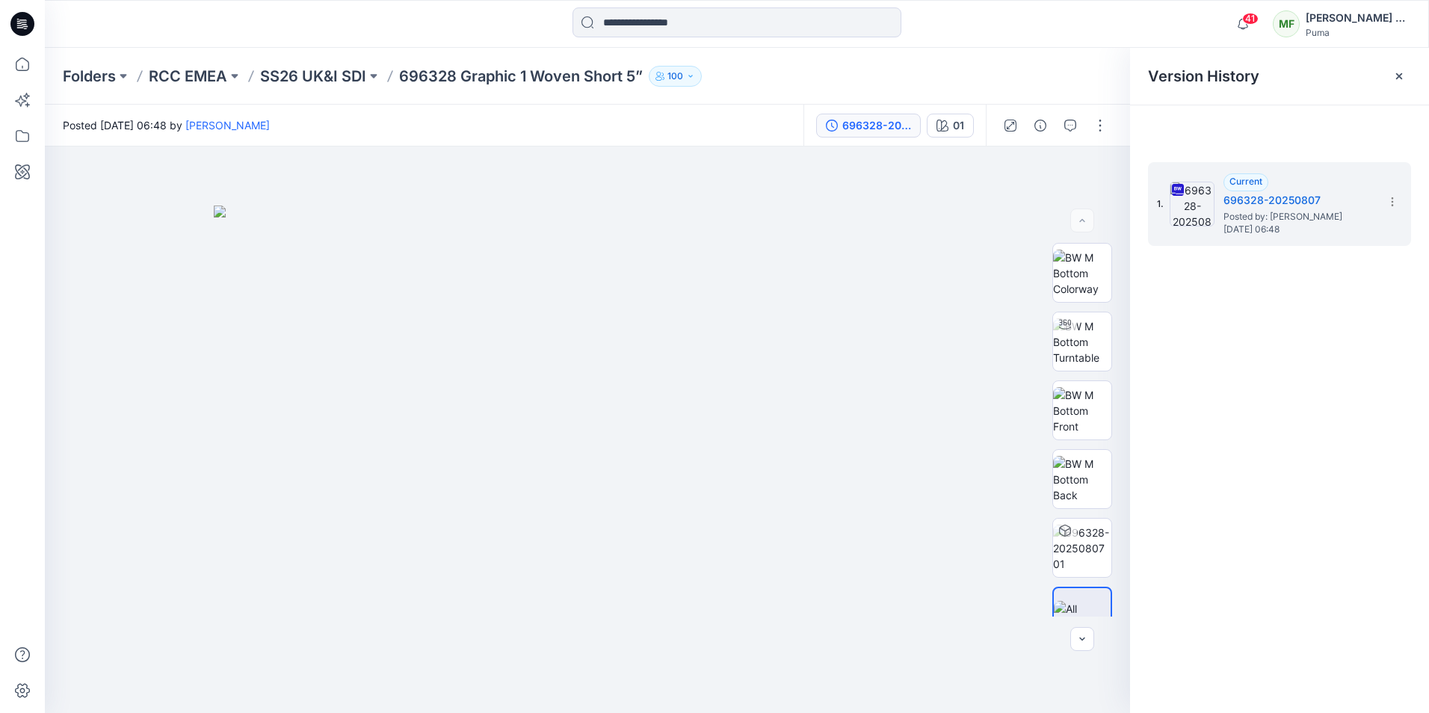
click at [1390, 203] on icon at bounding box center [1392, 202] width 12 height 12
click at [1341, 233] on span "Download Source BW File" at bounding box center [1316, 231] width 125 height 18
click at [1276, 440] on div "1. Current 696328-20250807 Posted by: [PERSON_NAME] [DATE] 06:48" at bounding box center [1279, 440] width 299 height 588
click at [1403, 74] on icon at bounding box center [1399, 76] width 12 height 12
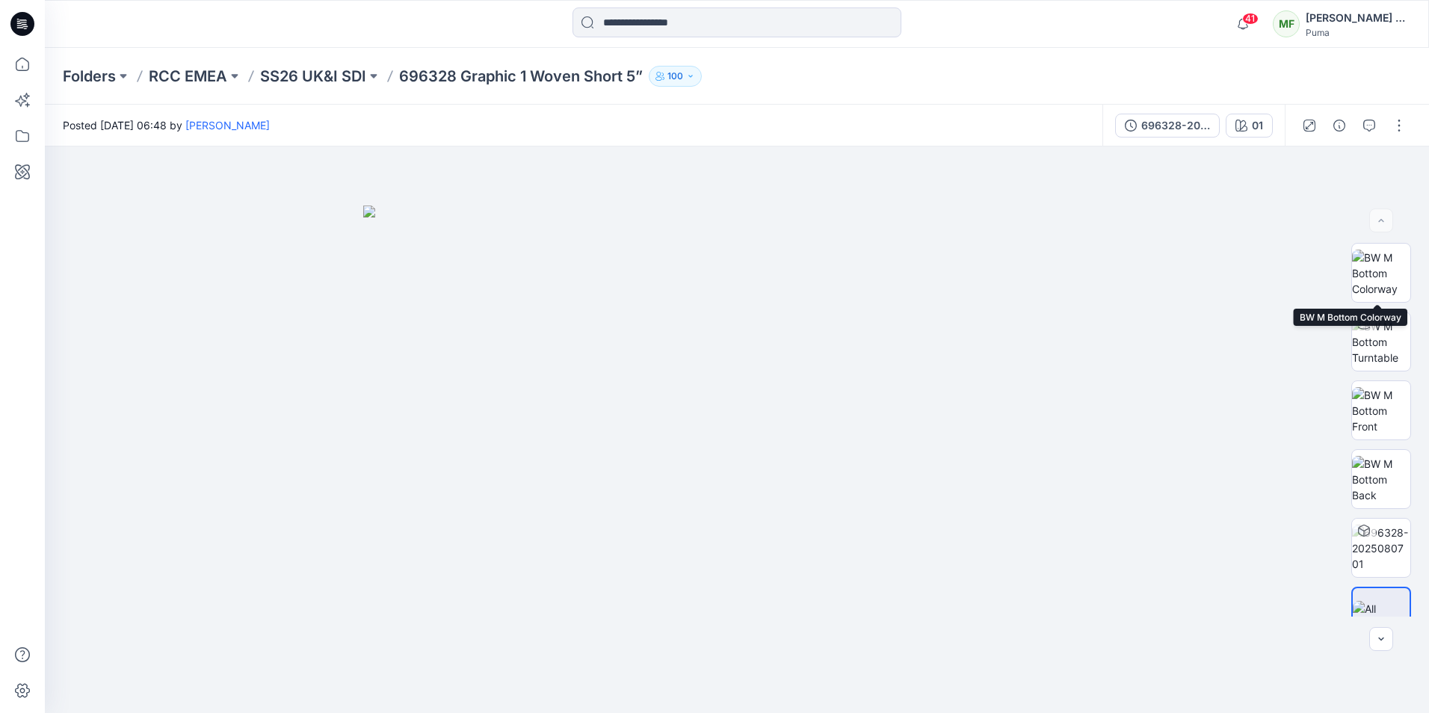
click at [1380, 282] on img at bounding box center [1381, 273] width 58 height 47
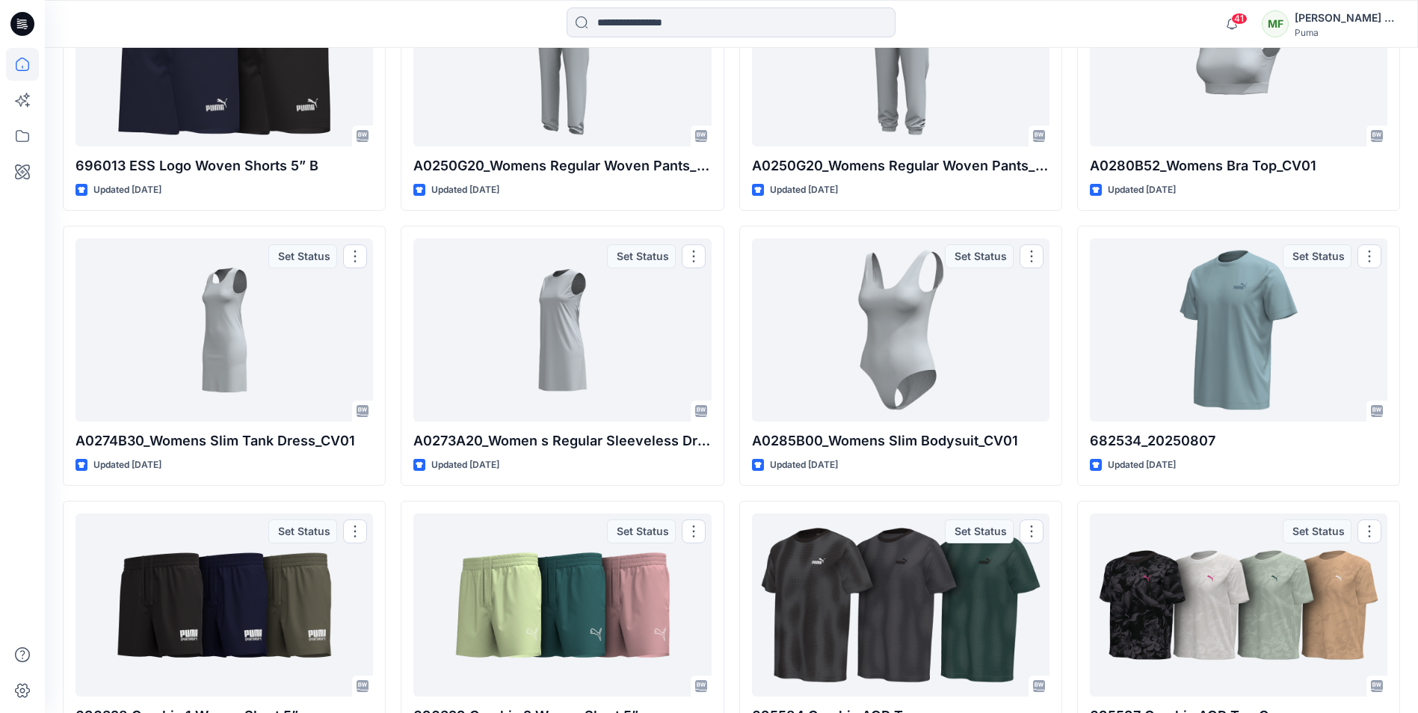
scroll to position [685, 0]
